Goal: Task Accomplishment & Management: Manage account settings

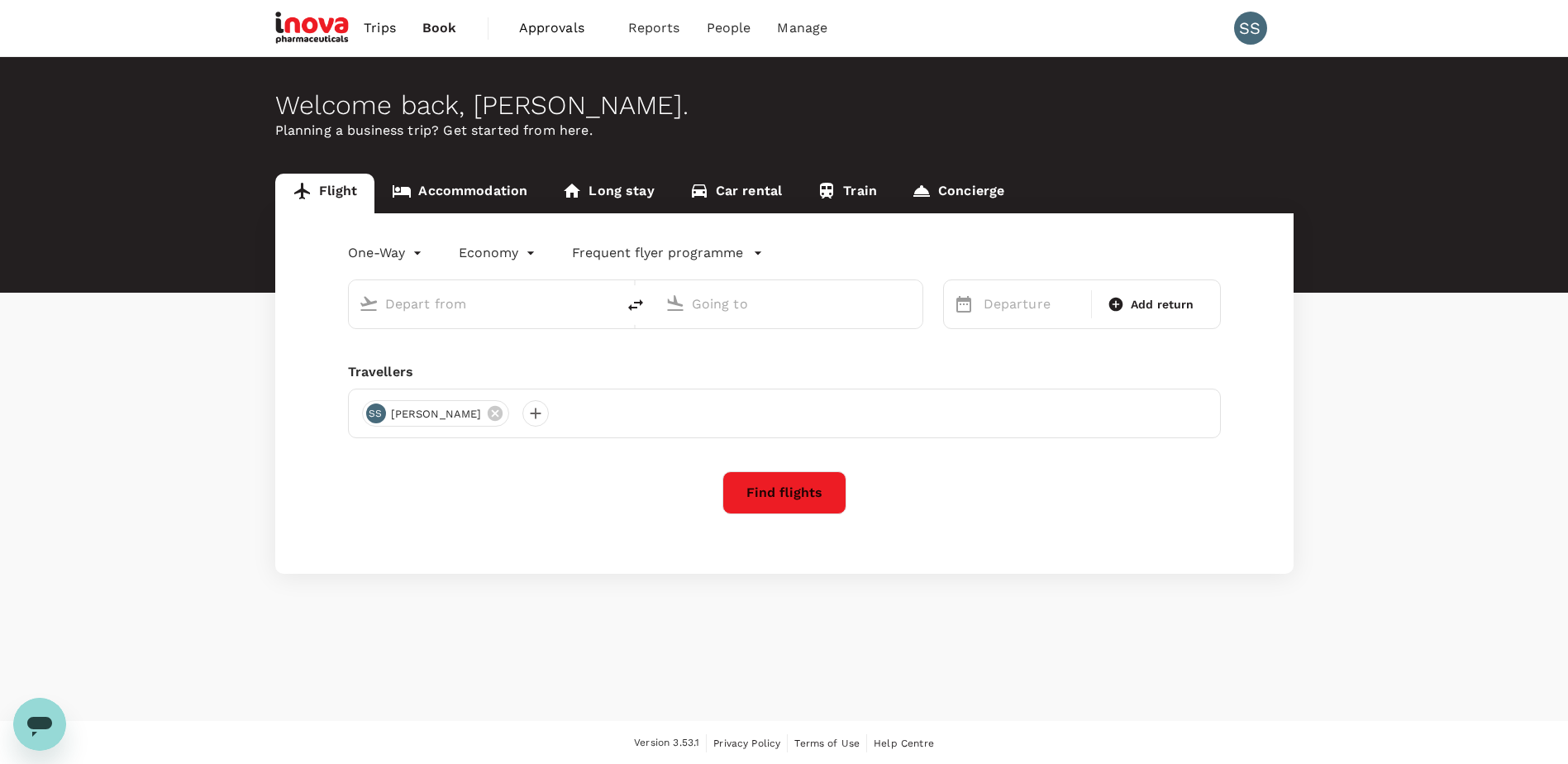
click at [549, 26] on span "Approvals" at bounding box center [561, 28] width 82 height 20
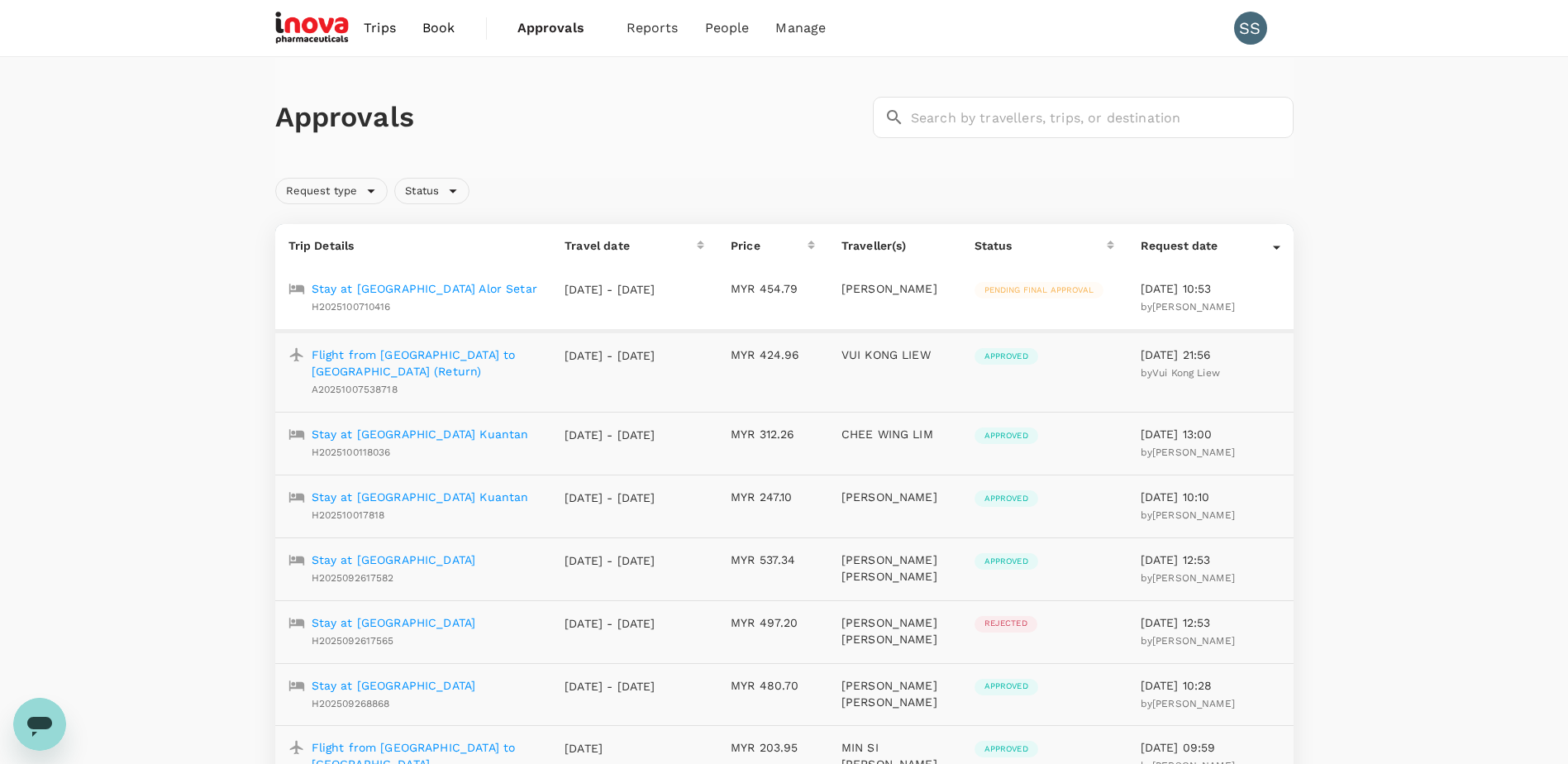
click at [421, 291] on p "Stay at [GEOGRAPHIC_DATA] Alor Setar" at bounding box center [424, 289] width 225 height 16
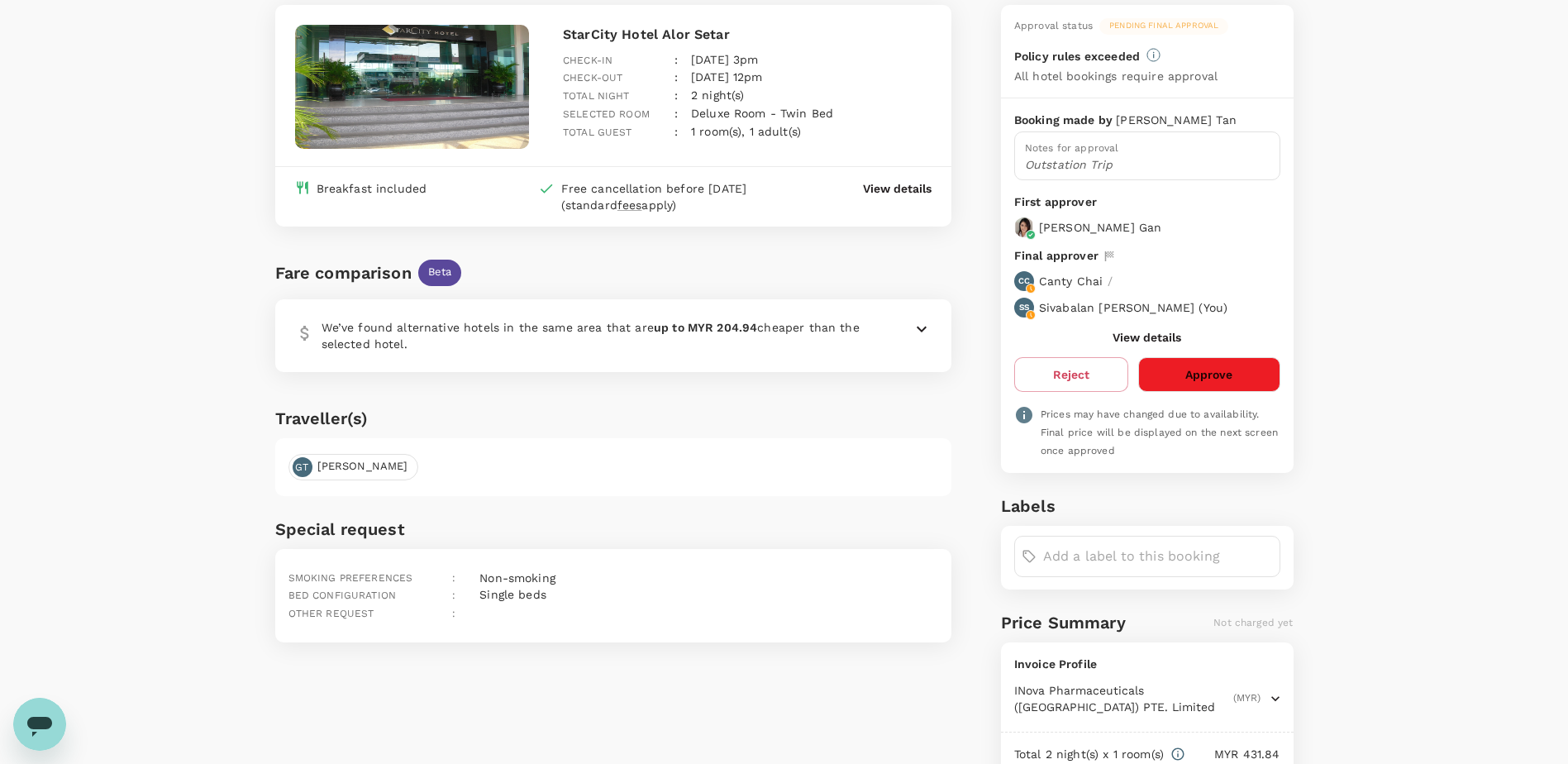
scroll to position [75, 0]
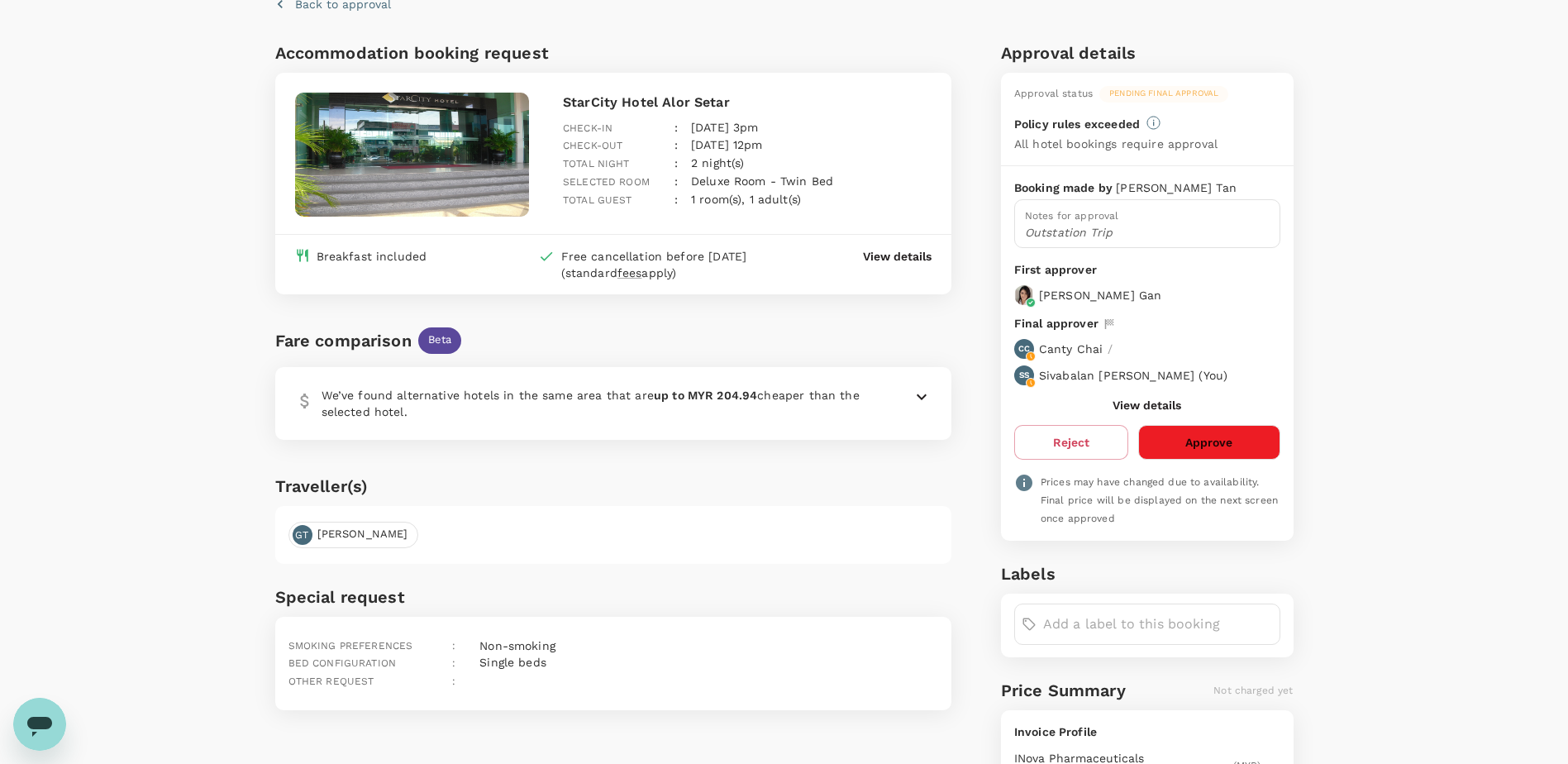
click at [1181, 446] on button "Approve" at bounding box center [1208, 442] width 141 height 35
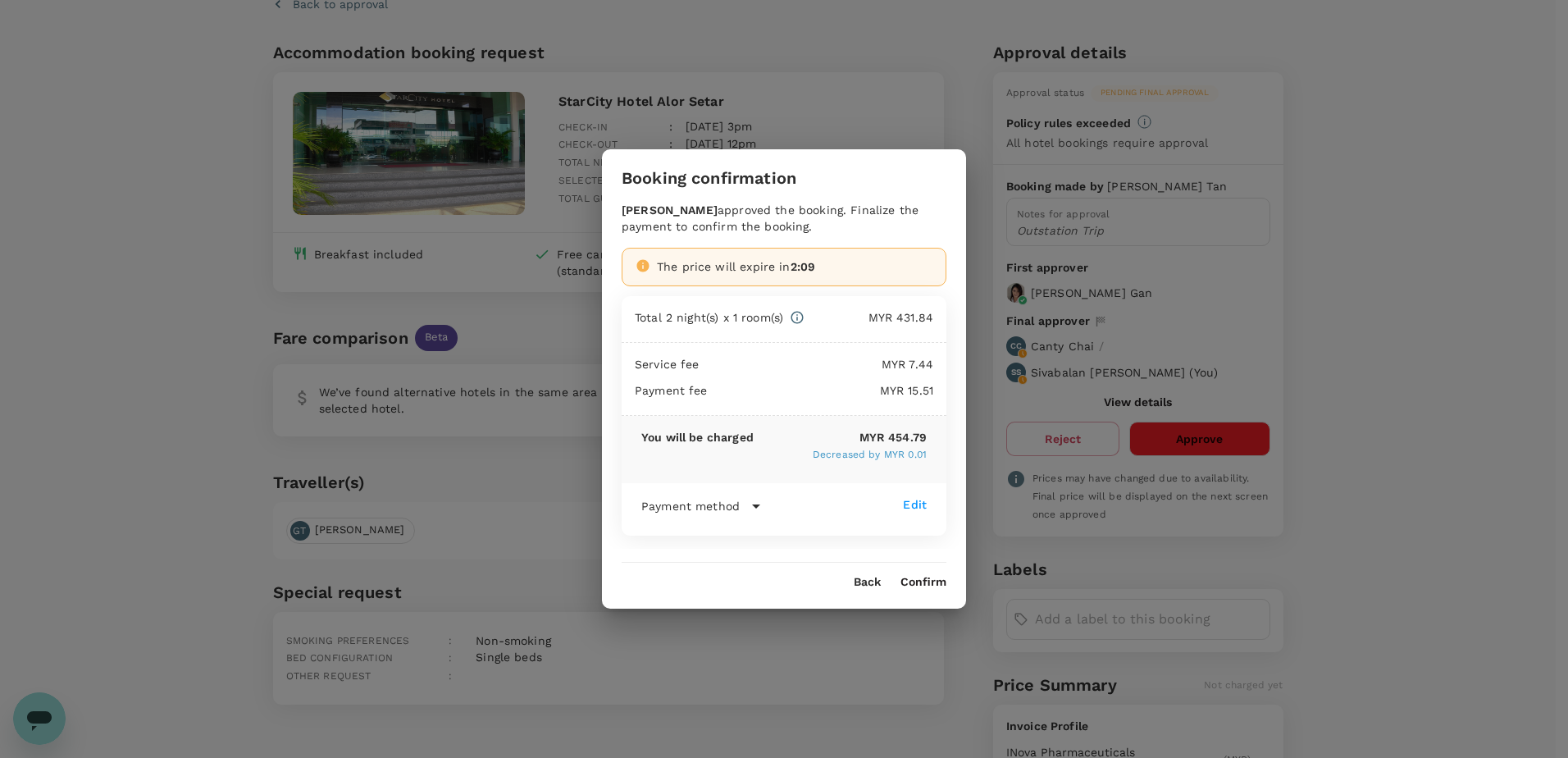
click at [913, 581] on button "Confirm" at bounding box center [924, 582] width 46 height 13
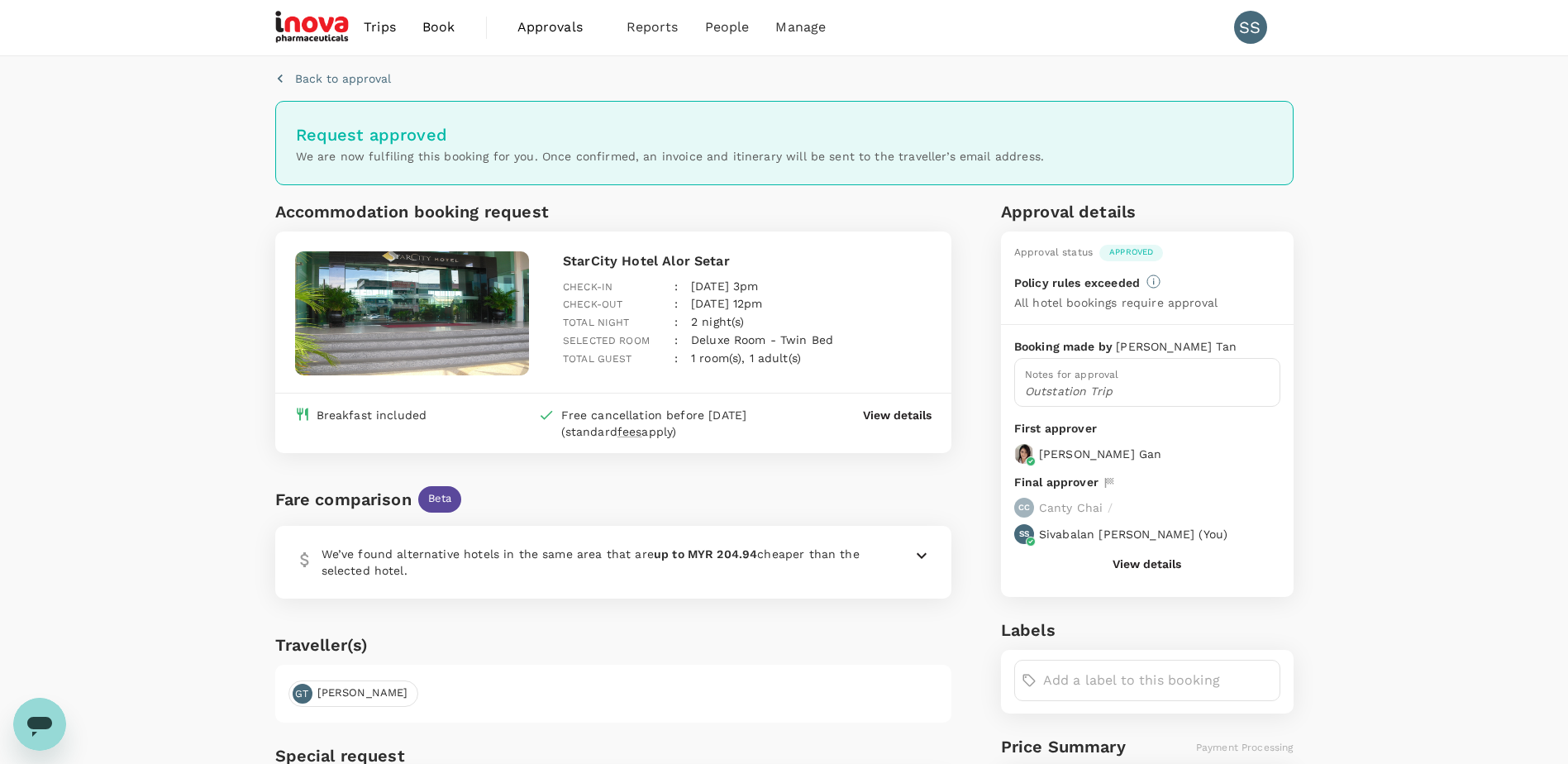
scroll to position [0, 0]
click at [552, 26] on span "Approvals" at bounding box center [559, 28] width 82 height 20
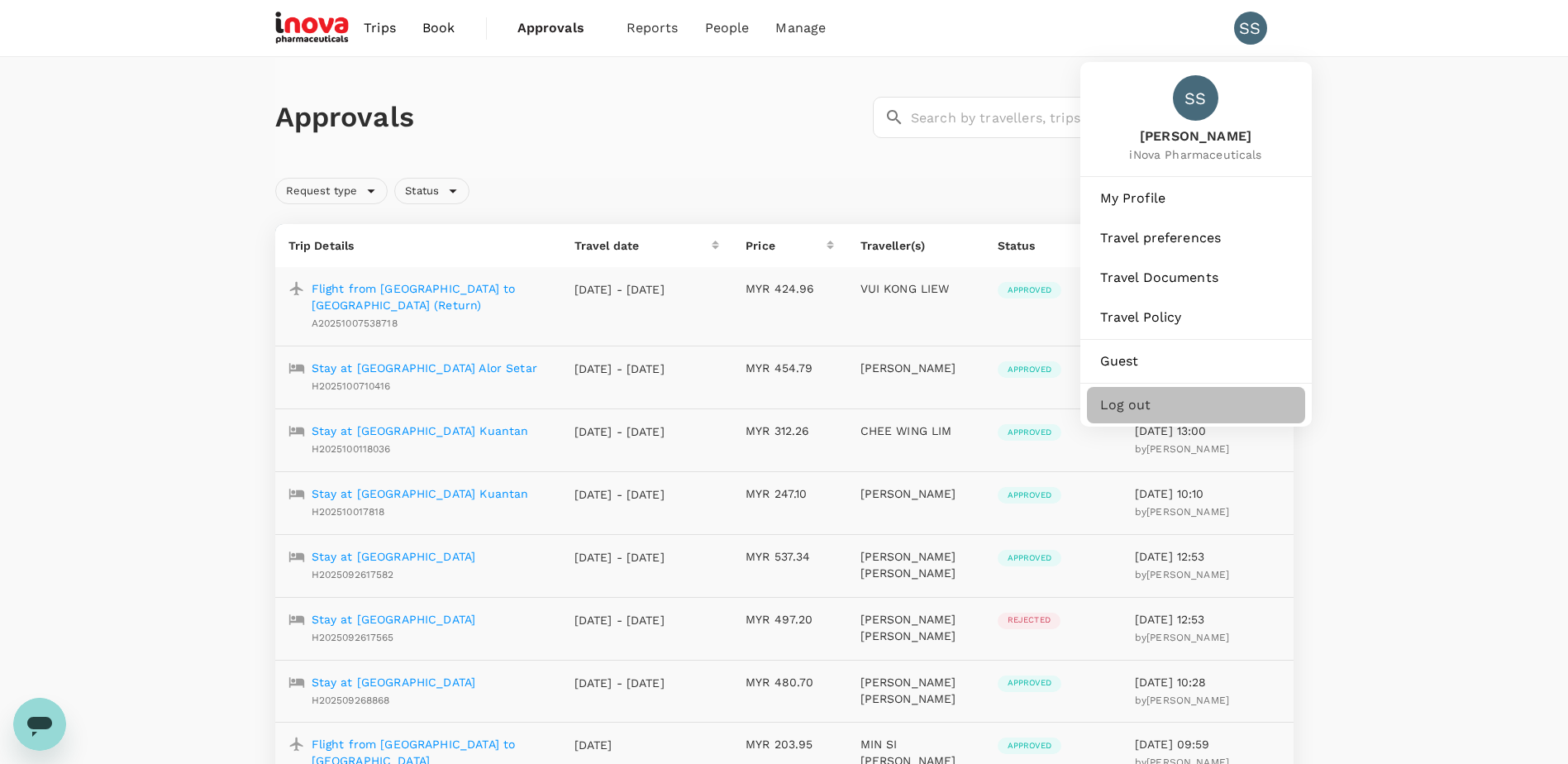
click at [1133, 402] on span "Log out" at bounding box center [1195, 405] width 191 height 20
